Goal: Navigation & Orientation: Find specific page/section

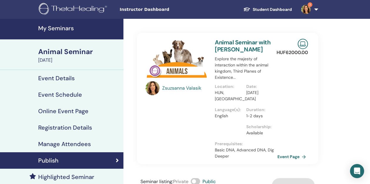
click at [57, 11] on img at bounding box center [74, 9] width 70 height 13
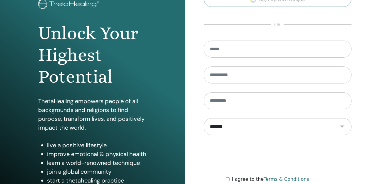
scroll to position [98, 0]
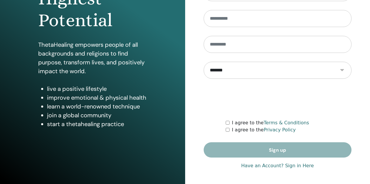
type input "**********"
click at [293, 165] on link "Have an Account? Sign in Here" at bounding box center [277, 165] width 73 height 7
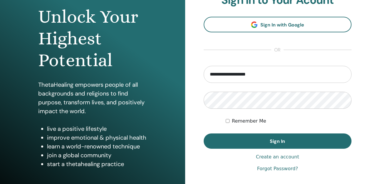
scroll to position [98, 0]
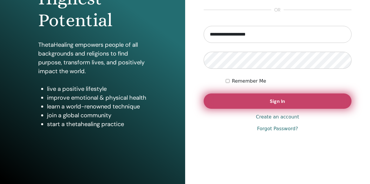
click at [276, 105] on button "Sign In" at bounding box center [278, 100] width 148 height 15
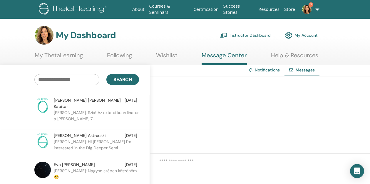
click at [257, 34] on link "Instructor Dashboard" at bounding box center [245, 35] width 51 height 13
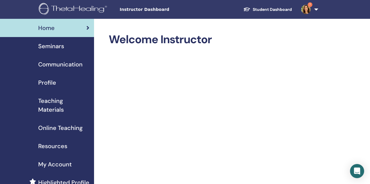
click at [315, 8] on link "7" at bounding box center [308, 9] width 24 height 19
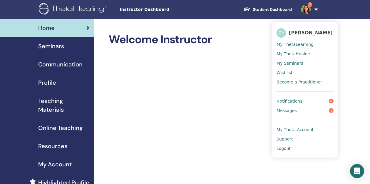
click at [299, 102] on span "Notifications" at bounding box center [289, 100] width 26 height 5
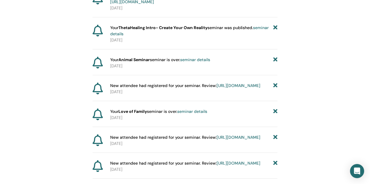
scroll to position [333, 0]
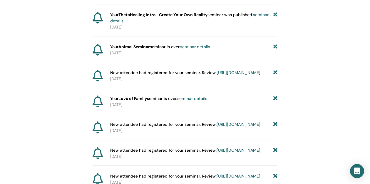
click at [276, 24] on icon at bounding box center [275, 18] width 4 height 12
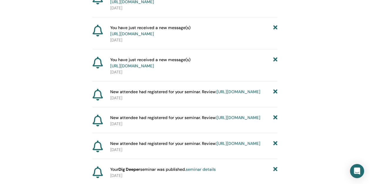
scroll to position [894, 0]
